Goal: Find specific page/section: Find specific page/section

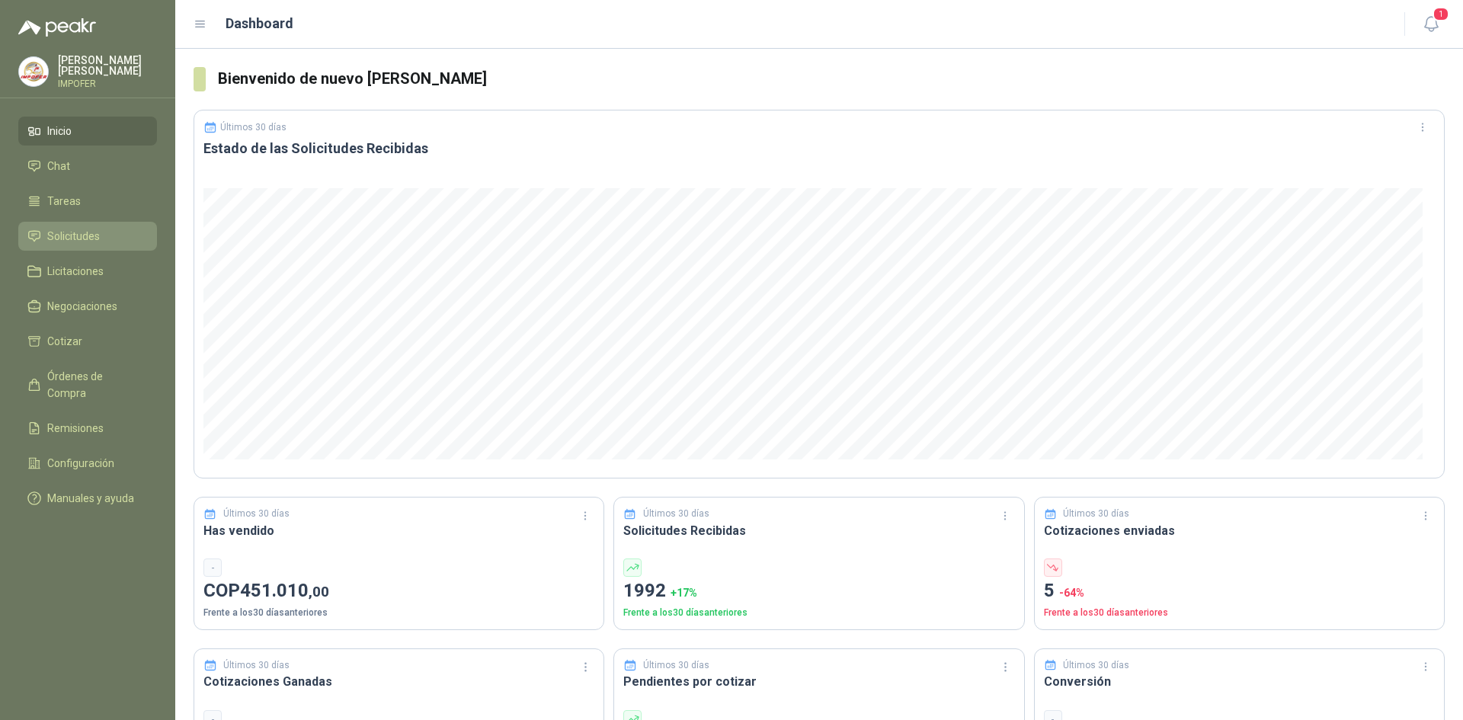
click at [59, 235] on span "Solicitudes" at bounding box center [73, 236] width 53 height 17
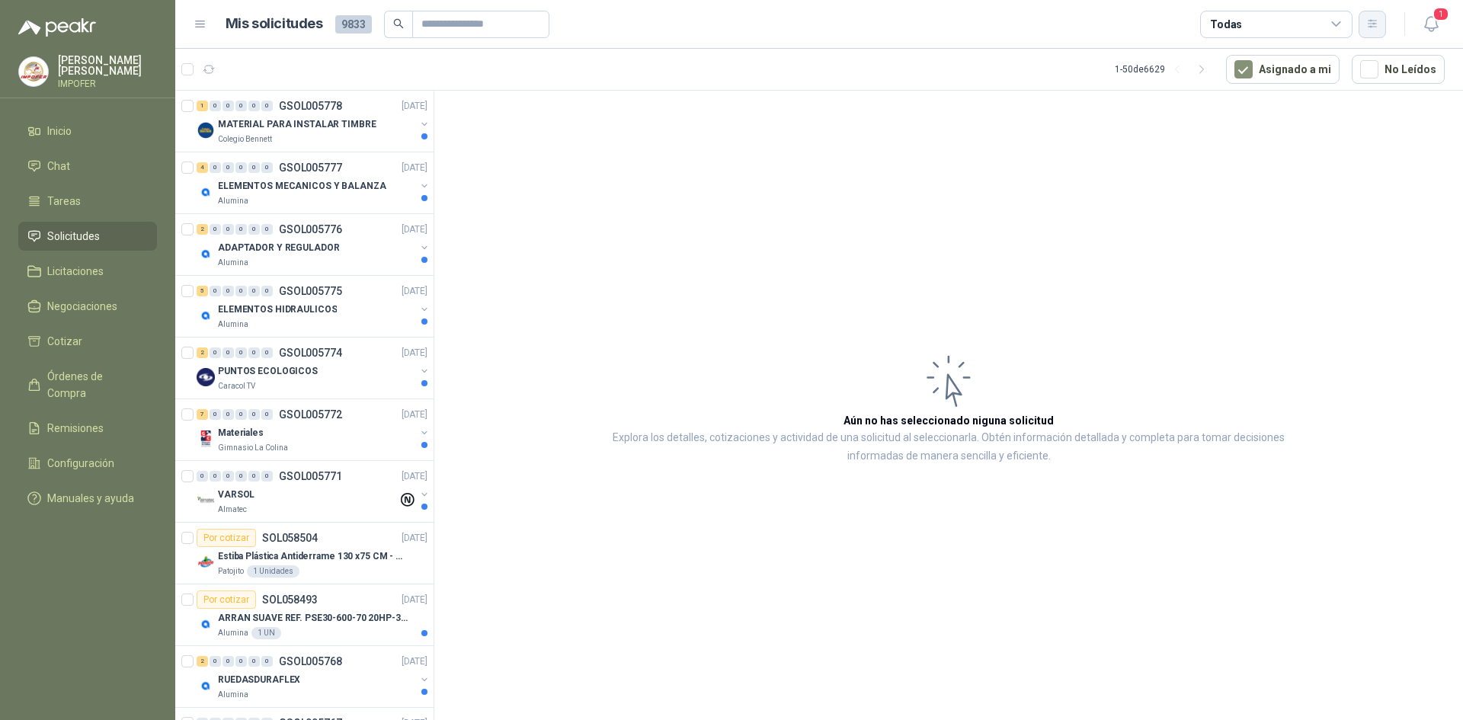
click at [1367, 32] on button "button" at bounding box center [1371, 24] width 27 height 27
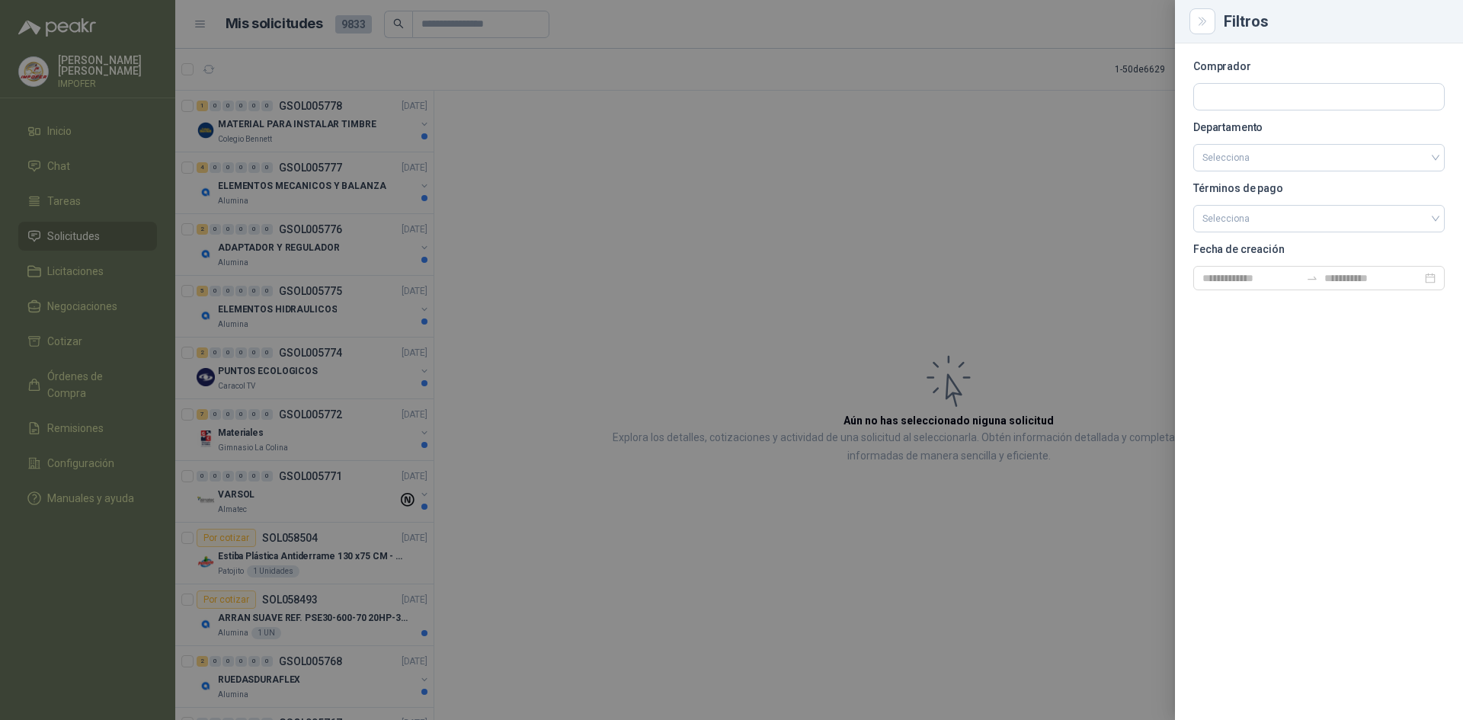
click at [1284, 82] on section "Comprador Departamento Selecciona Términos de pago Selecciona Fecha de creación" at bounding box center [1318, 176] width 251 height 229
click at [1269, 93] on input "text" at bounding box center [1319, 97] width 250 height 26
type input "***"
click at [1277, 130] on p "Patojito" at bounding box center [1297, 129] width 136 height 9
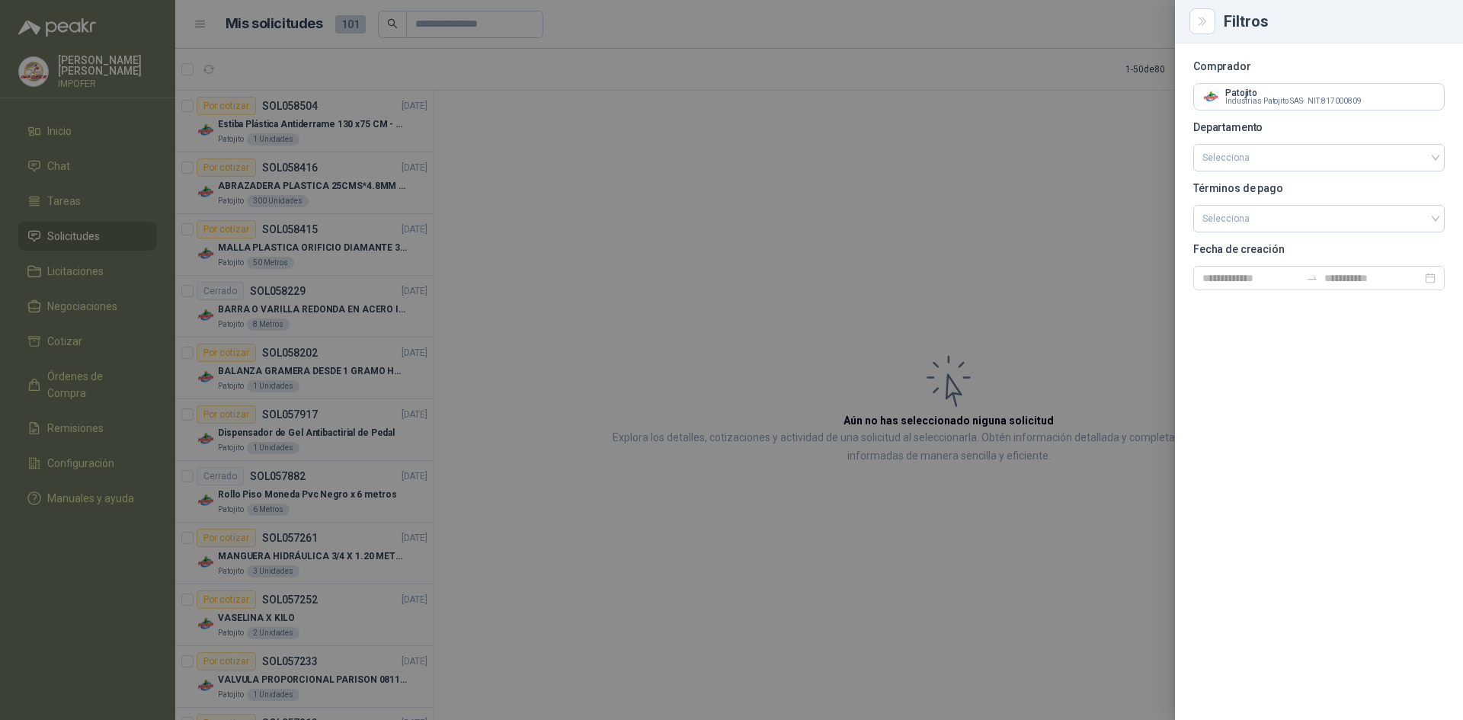
click at [1215, 31] on div "Filtros" at bounding box center [1319, 21] width 288 height 43
click at [1205, 18] on icon "Close" at bounding box center [1202, 21] width 13 height 13
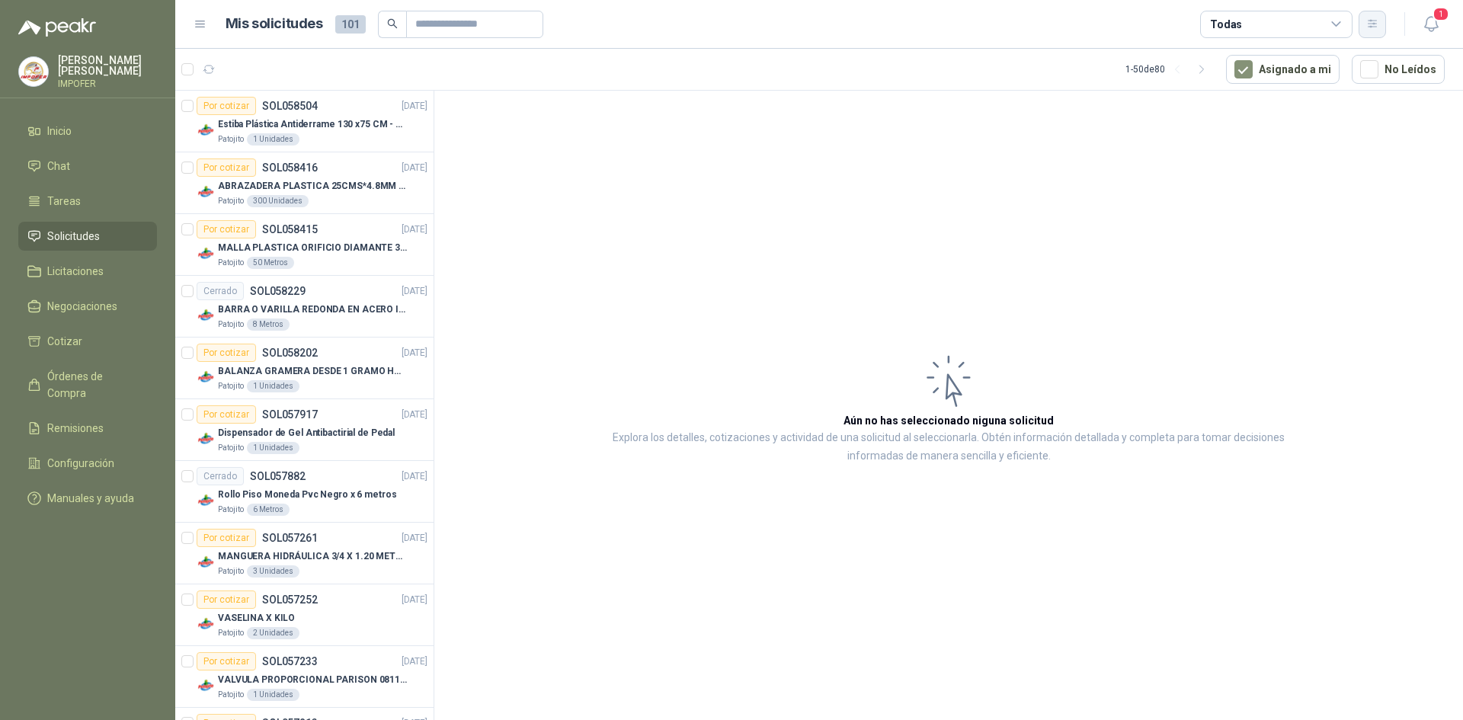
click at [1376, 23] on icon "button" at bounding box center [1372, 24] width 13 height 13
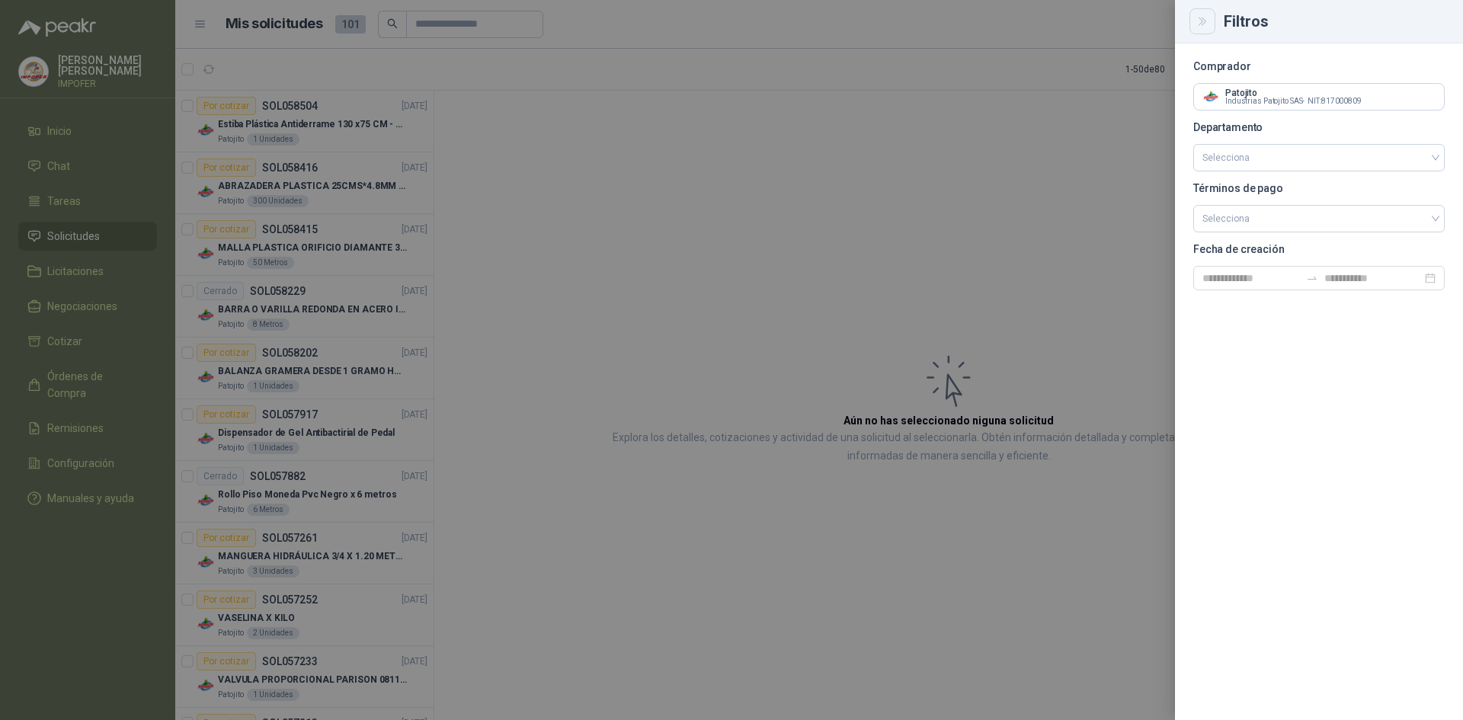
click at [1198, 24] on icon "Close" at bounding box center [1202, 21] width 13 height 13
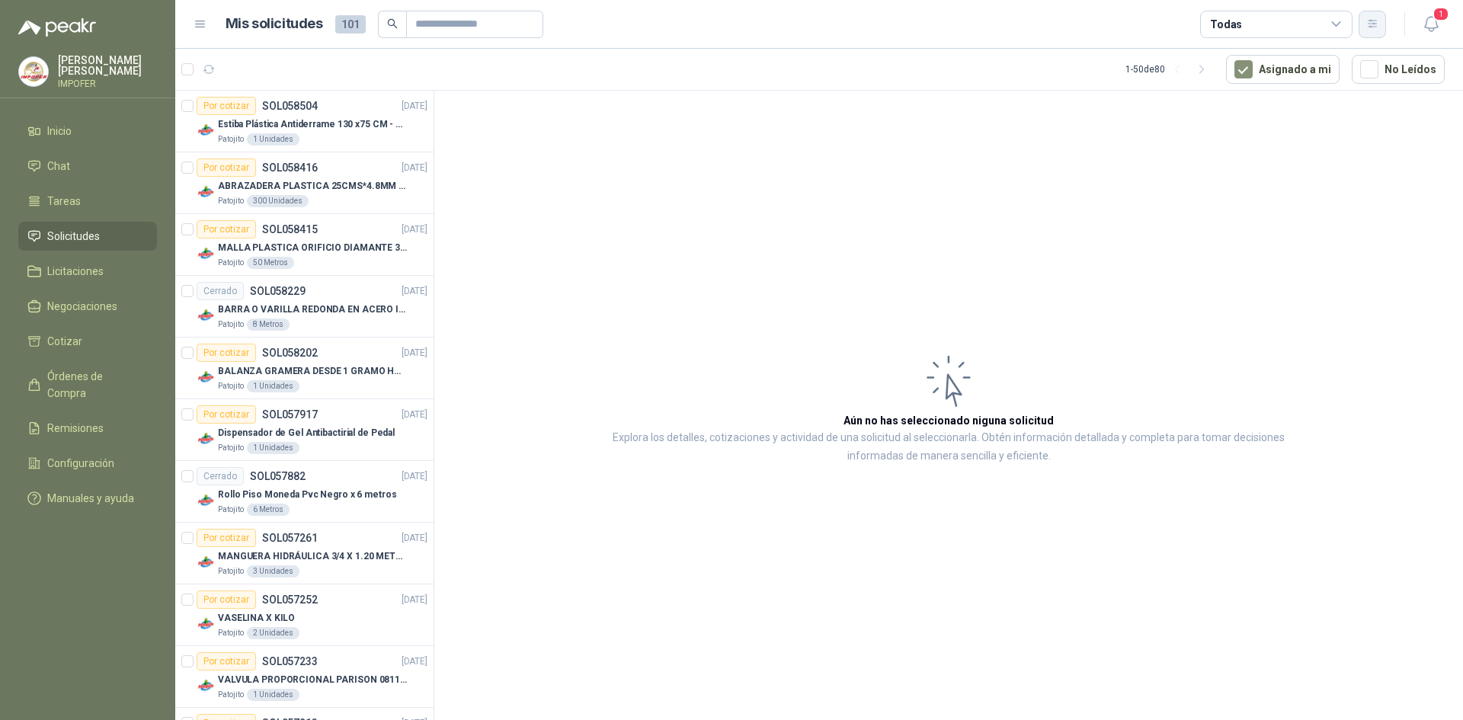
click at [1370, 26] on icon "button" at bounding box center [1372, 24] width 13 height 13
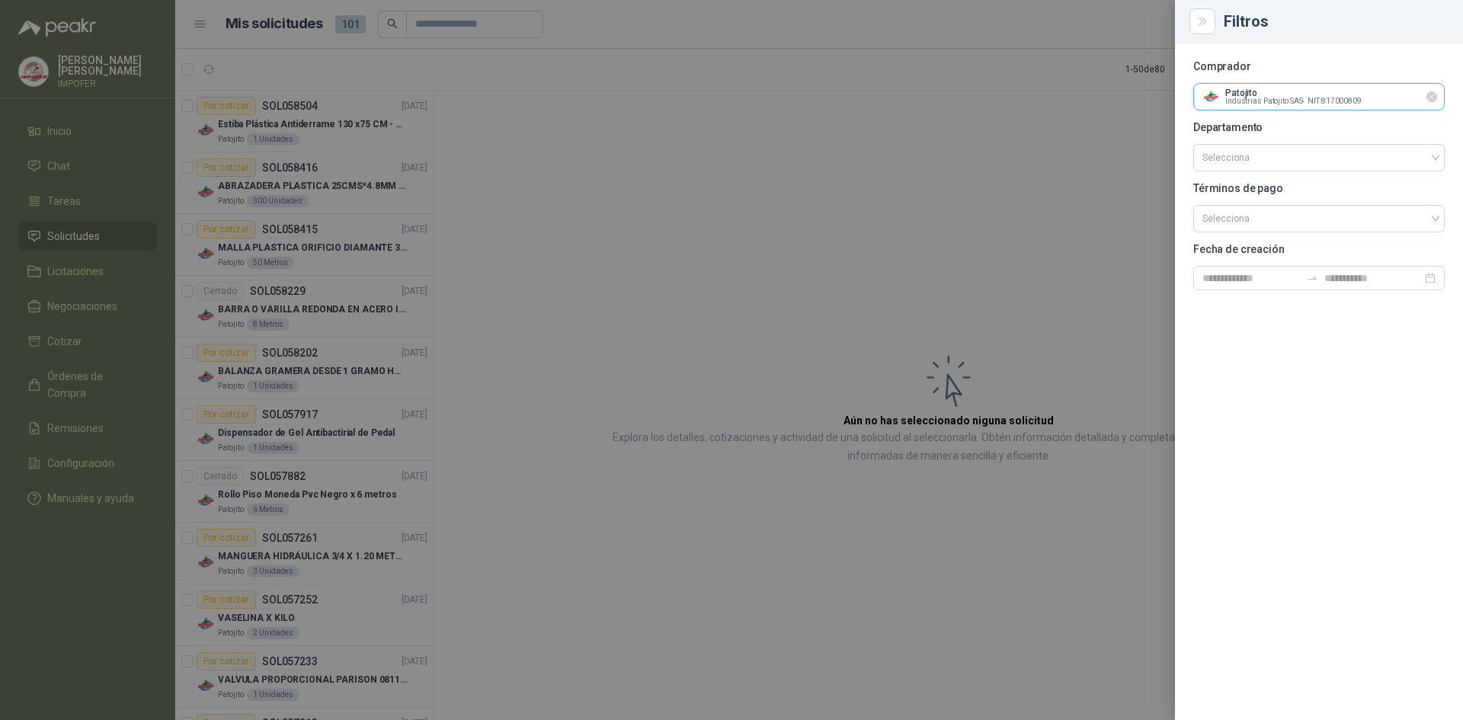
click at [1270, 99] on input "text" at bounding box center [1319, 97] width 250 height 26
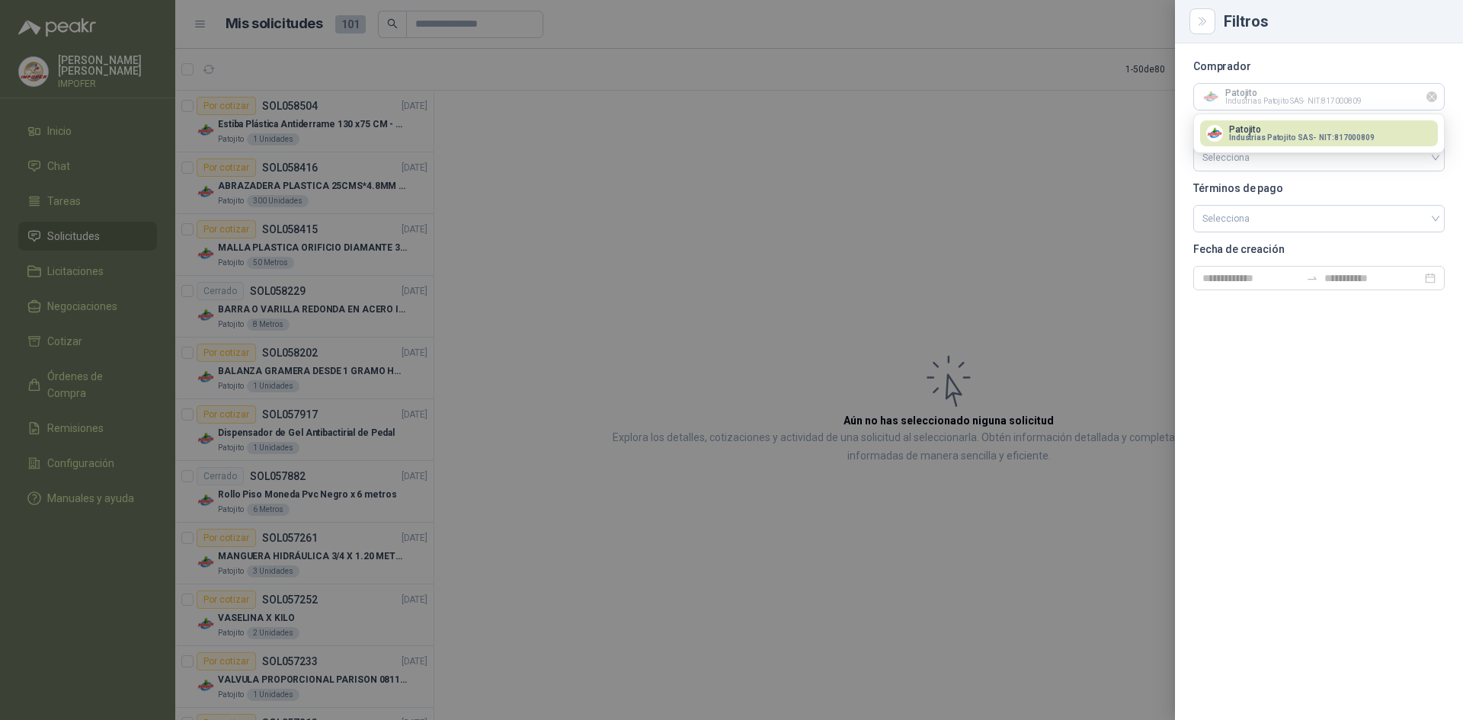
click at [1431, 98] on icon "Limpiar" at bounding box center [1431, 97] width 13 height 13
click at [1305, 104] on input "text" at bounding box center [1319, 97] width 250 height 26
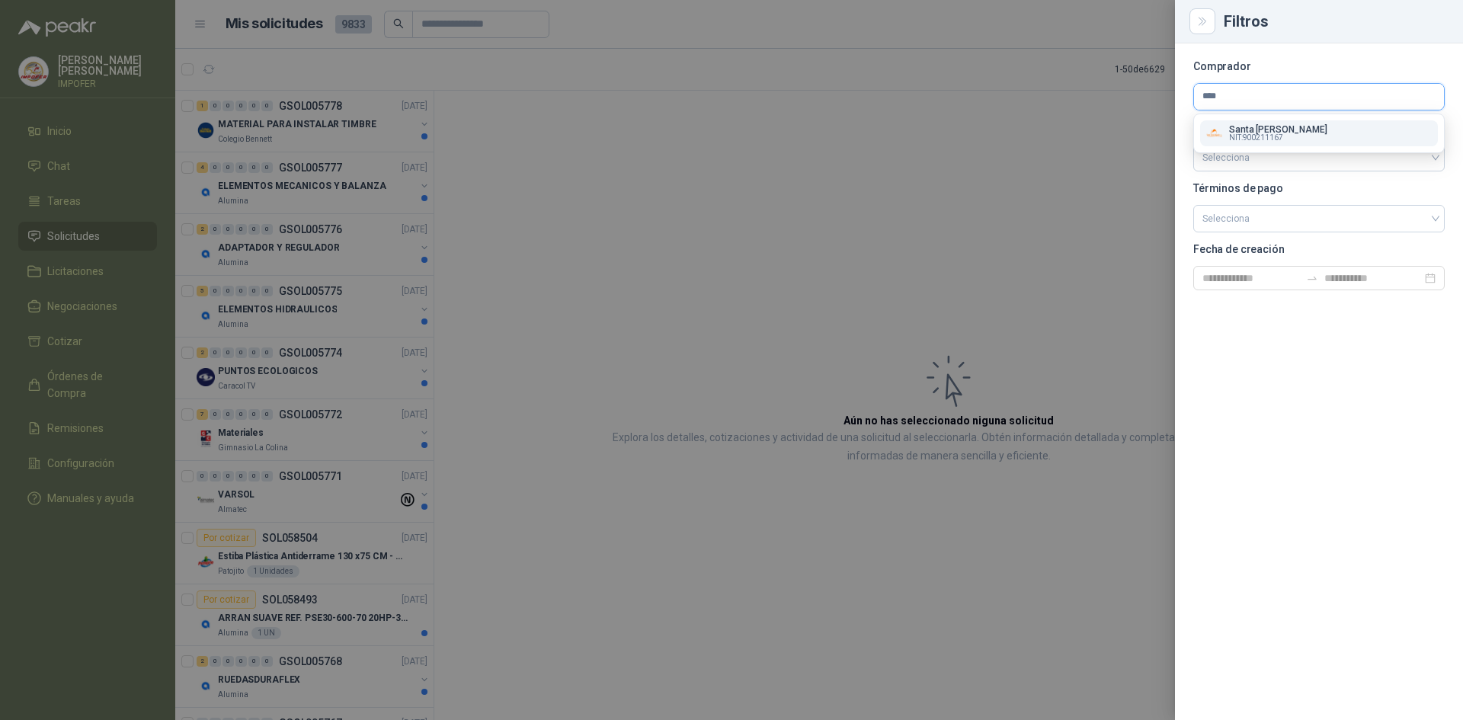
type input "****"
click at [1300, 137] on p "NIT : 900211167" at bounding box center [1278, 138] width 98 height 8
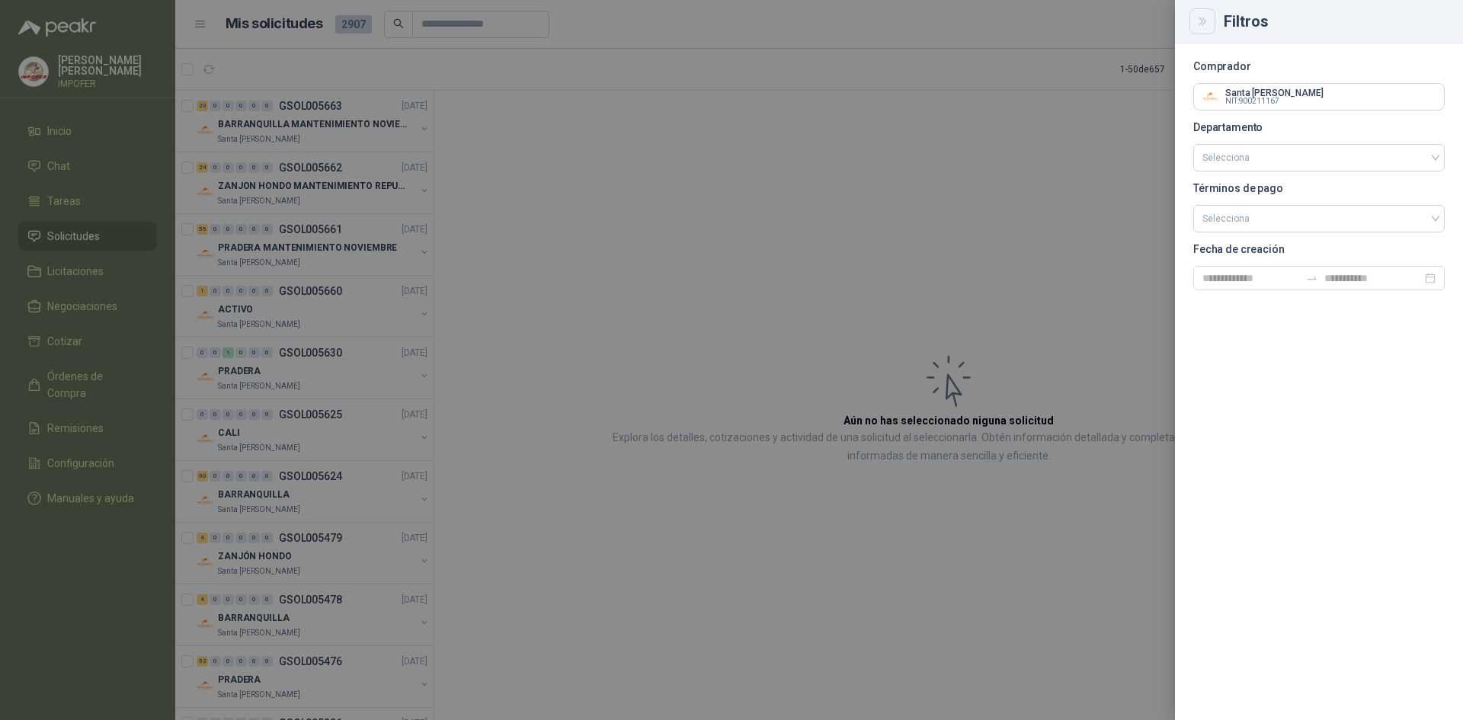
click at [1207, 25] on icon "Close" at bounding box center [1202, 21] width 13 height 13
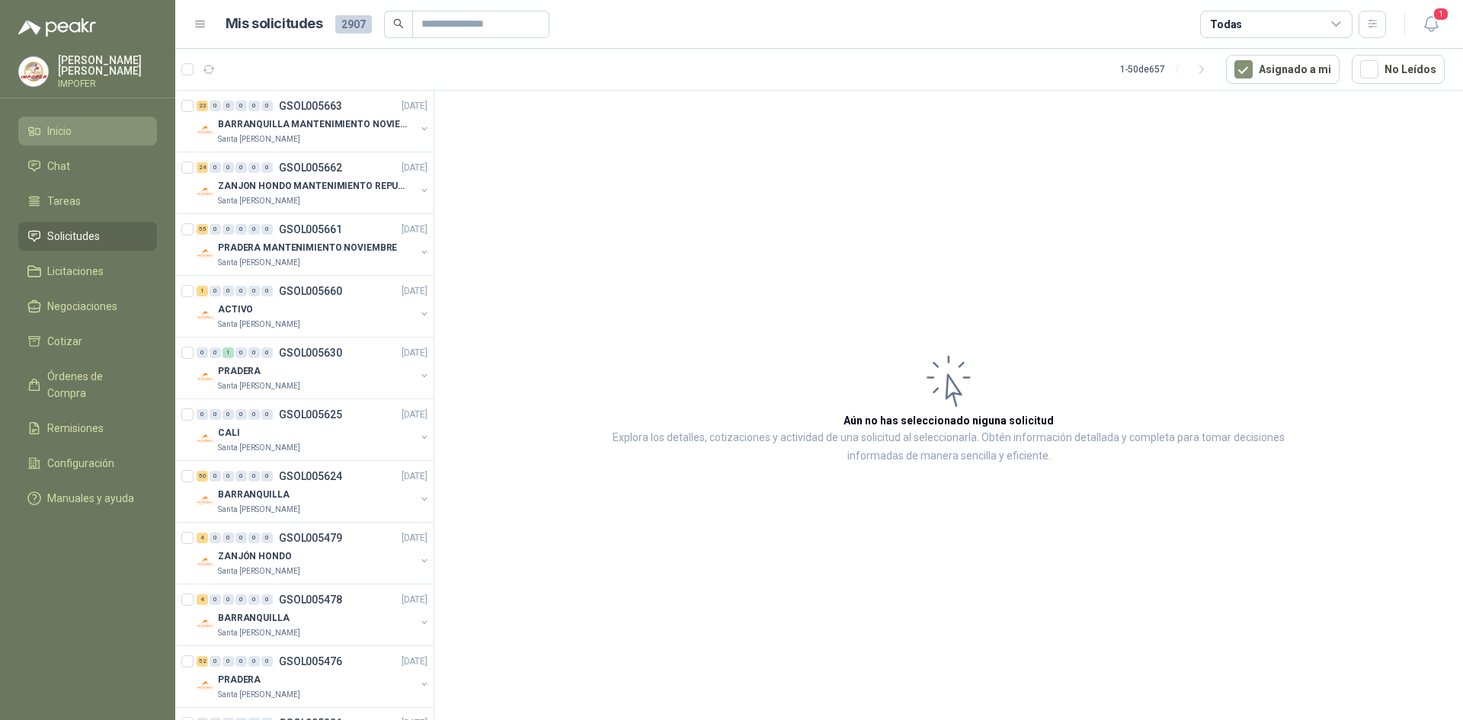
click at [64, 128] on span "Inicio" at bounding box center [59, 131] width 24 height 17
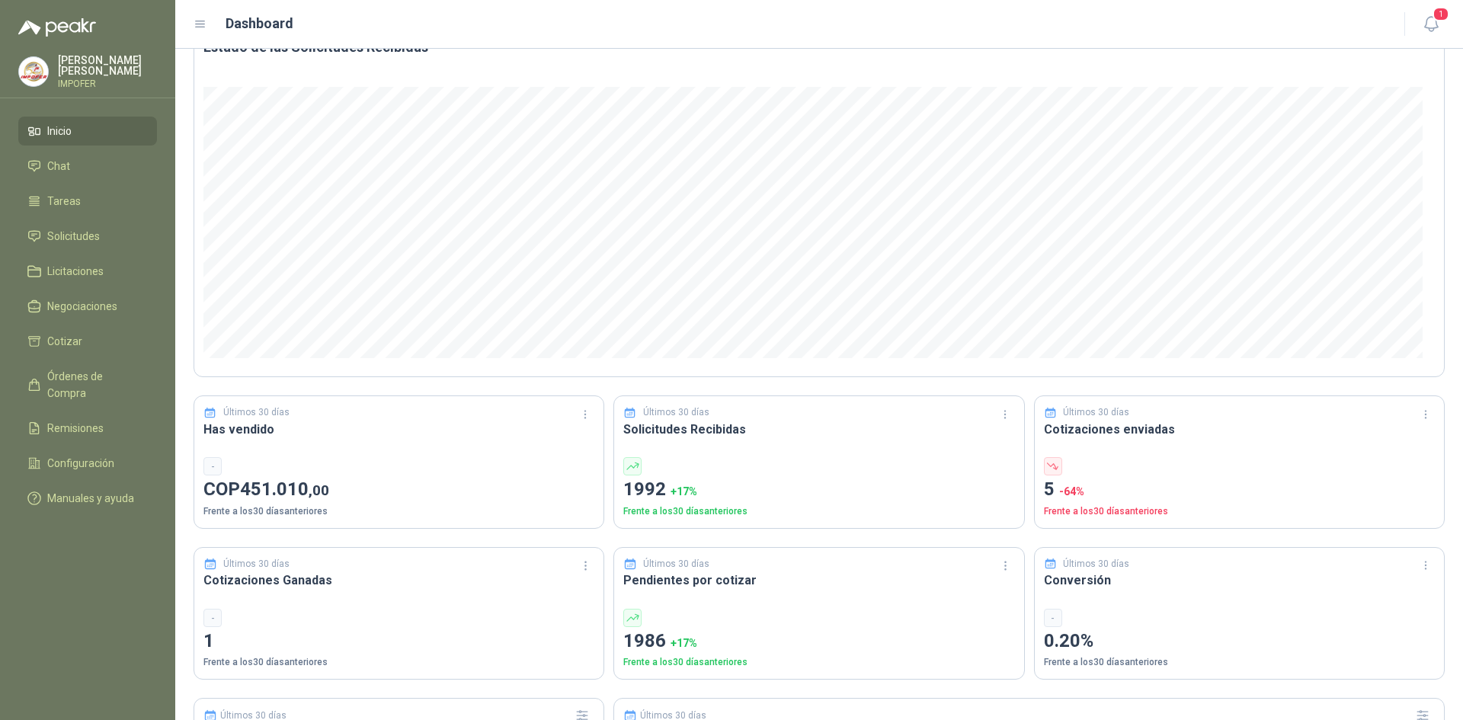
scroll to position [229, 0]
